Goal: Browse casually

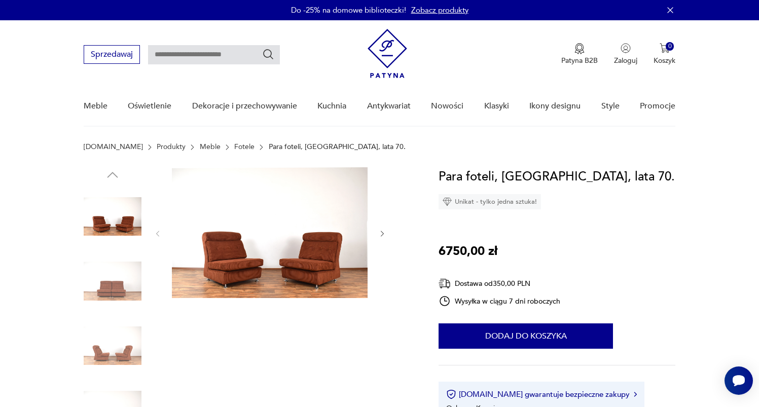
click at [320, 268] on img at bounding box center [270, 232] width 196 height 131
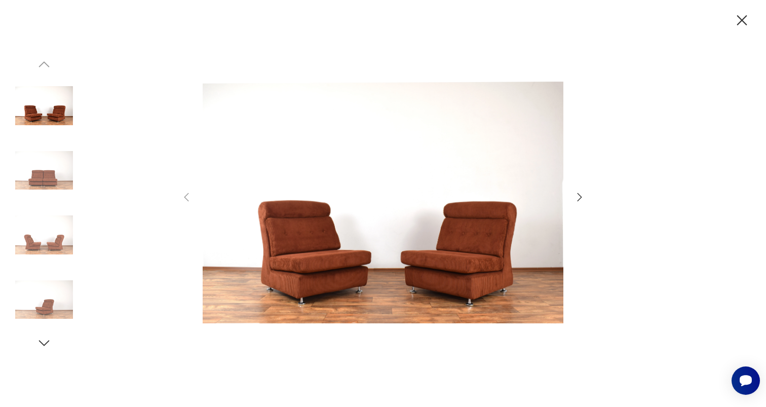
click at [661, 213] on div at bounding box center [383, 203] width 766 height 407
click at [35, 234] on img at bounding box center [44, 235] width 58 height 58
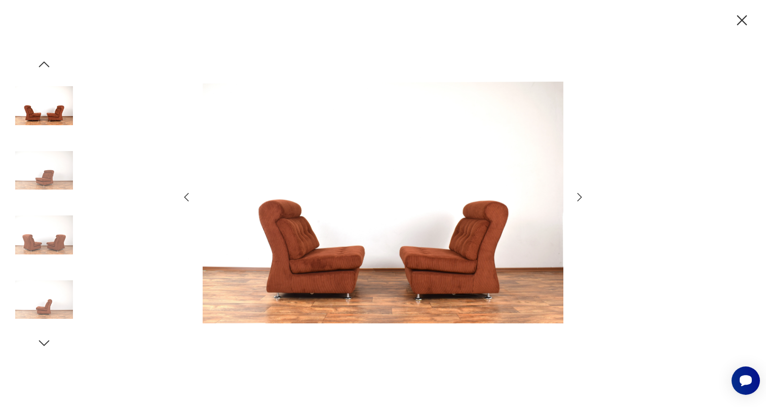
click at [62, 151] on img at bounding box center [44, 170] width 58 height 58
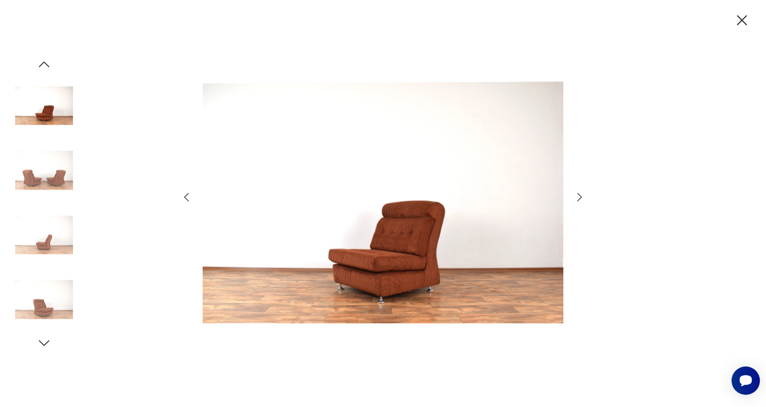
click at [58, 194] on img at bounding box center [44, 170] width 58 height 58
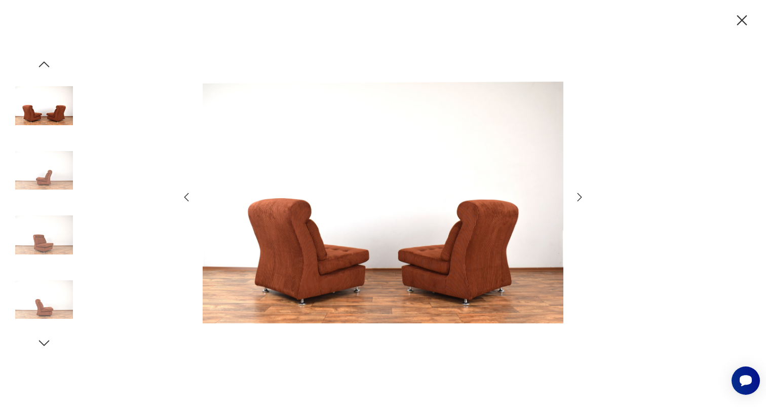
click at [49, 240] on img at bounding box center [44, 235] width 58 height 58
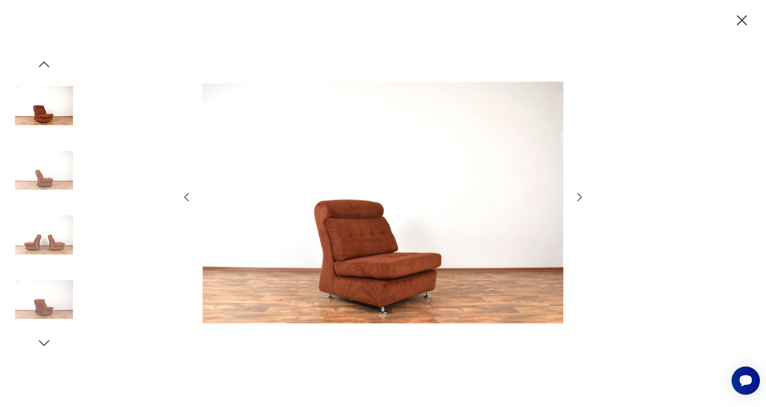
click at [48, 264] on img at bounding box center [44, 235] width 58 height 58
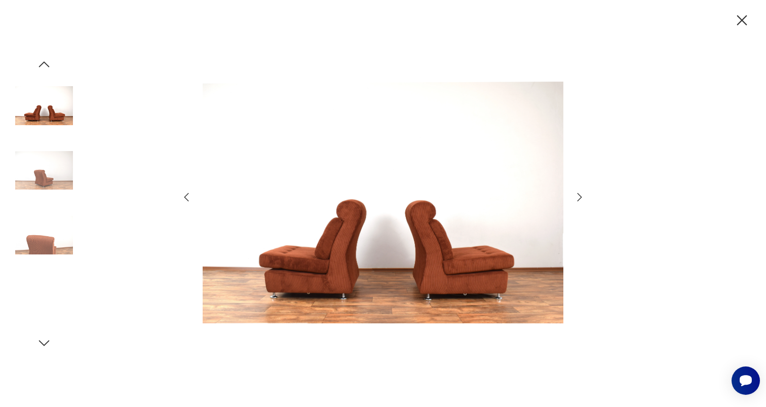
click at [49, 264] on div at bounding box center [44, 235] width 58 height 58
click at [45, 283] on img at bounding box center [44, 300] width 58 height 58
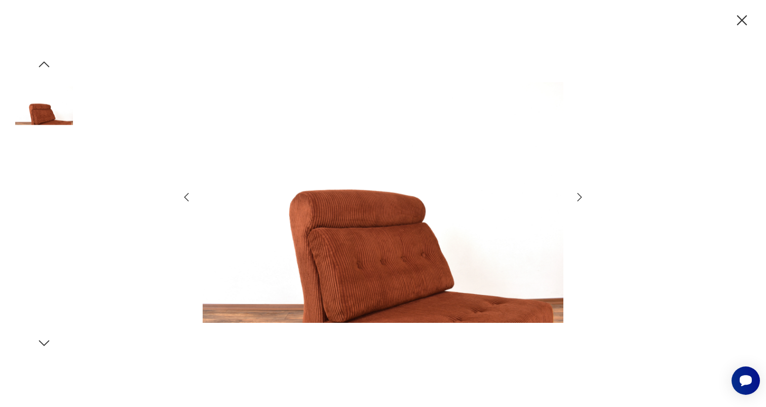
click at [48, 282] on img at bounding box center [44, 300] width 58 height 58
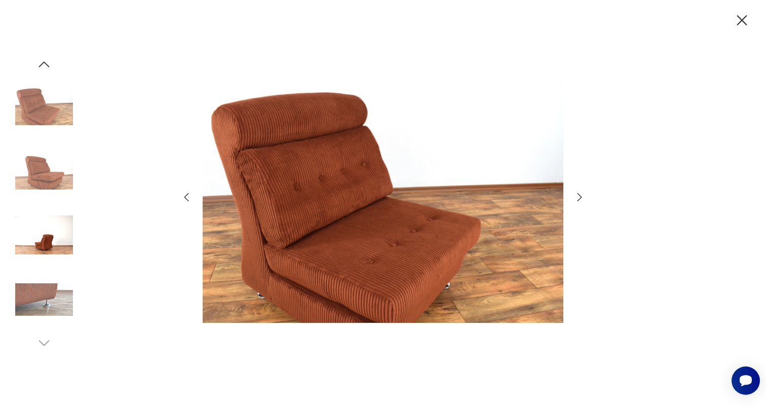
click at [640, 127] on div at bounding box center [383, 203] width 766 height 407
